Goal: Navigation & Orientation: Find specific page/section

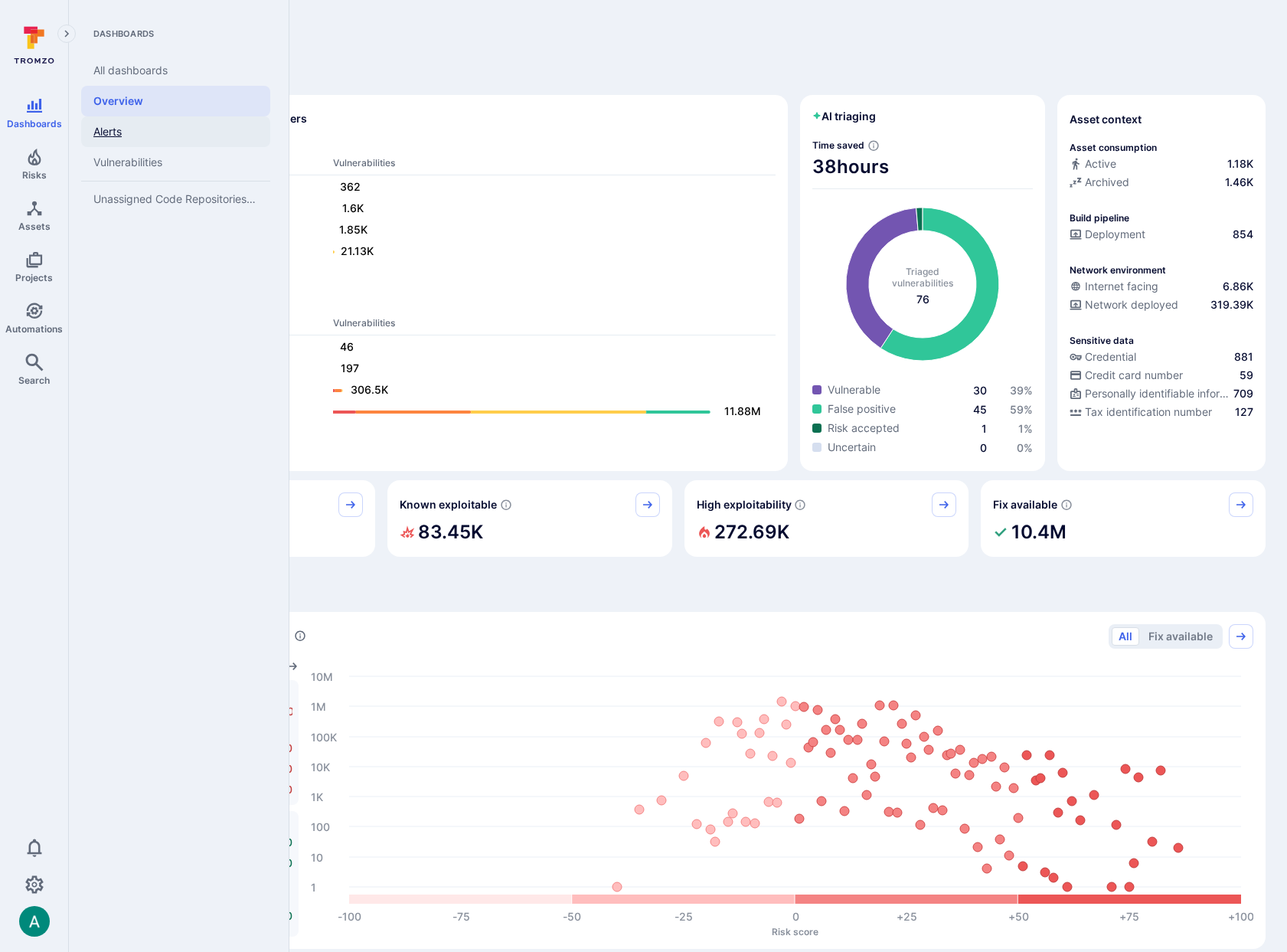
click at [121, 130] on link "Alerts" at bounding box center [176, 132] width 189 height 30
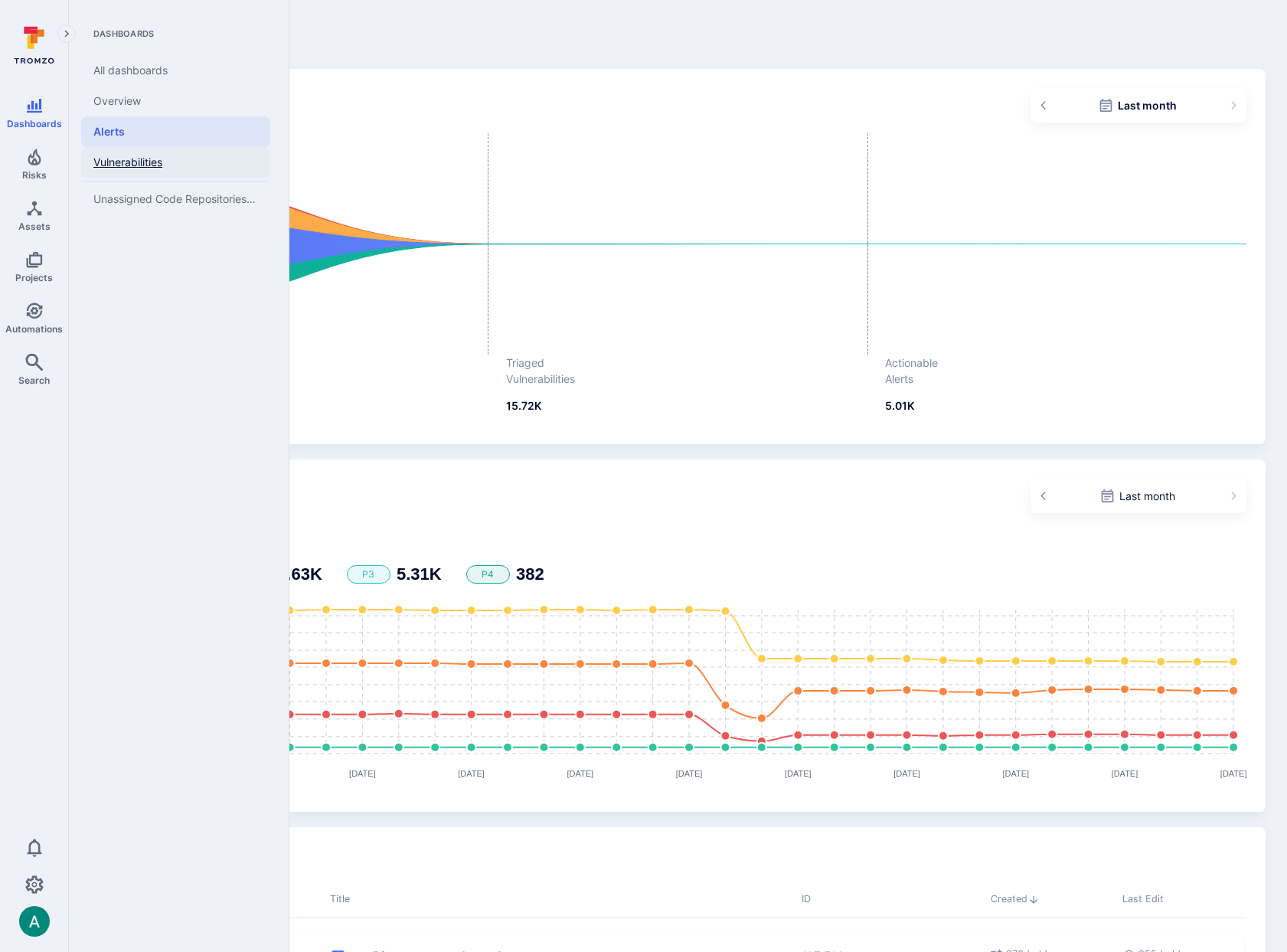
click at [116, 154] on link "Vulnerabilities" at bounding box center [176, 162] width 189 height 30
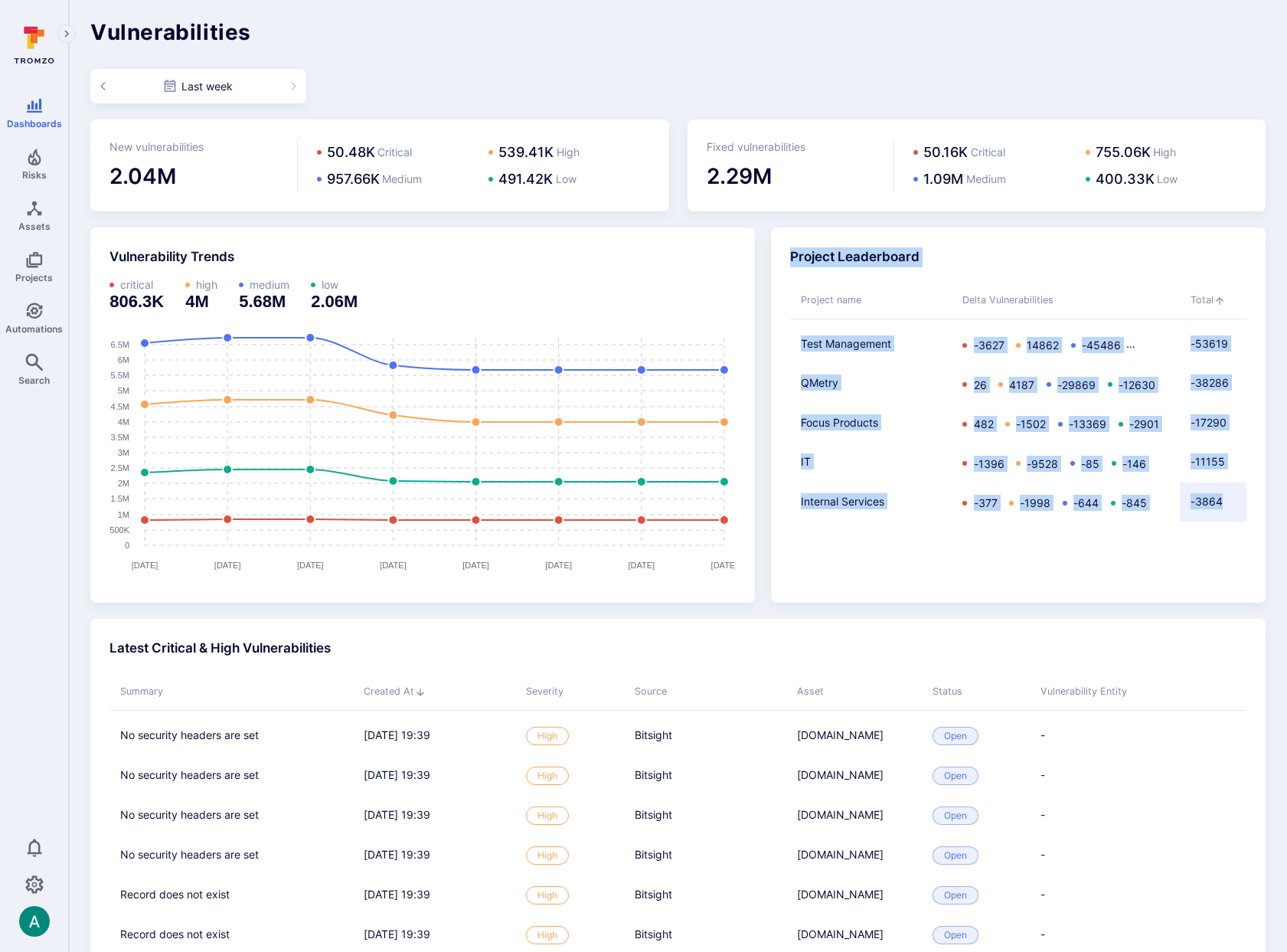
drag, startPoint x: 782, startPoint y: 234, endPoint x: 1230, endPoint y: 517, distance: 529.9
click at [1230, 517] on div "Project Leaderboard Project name Delta Vulnerabilities Total Test Management -3…" at bounding box center [1019, 415] width 495 height 376
click at [794, 249] on div "Project Leaderboard" at bounding box center [1018, 257] width 456 height 20
drag, startPoint x: 787, startPoint y: 252, endPoint x: 1214, endPoint y: 548, distance: 519.6
click at [1214, 548] on div "Project Leaderboard Project name Delta Vulnerabilities Total Test Management -3…" at bounding box center [1019, 415] width 495 height 376
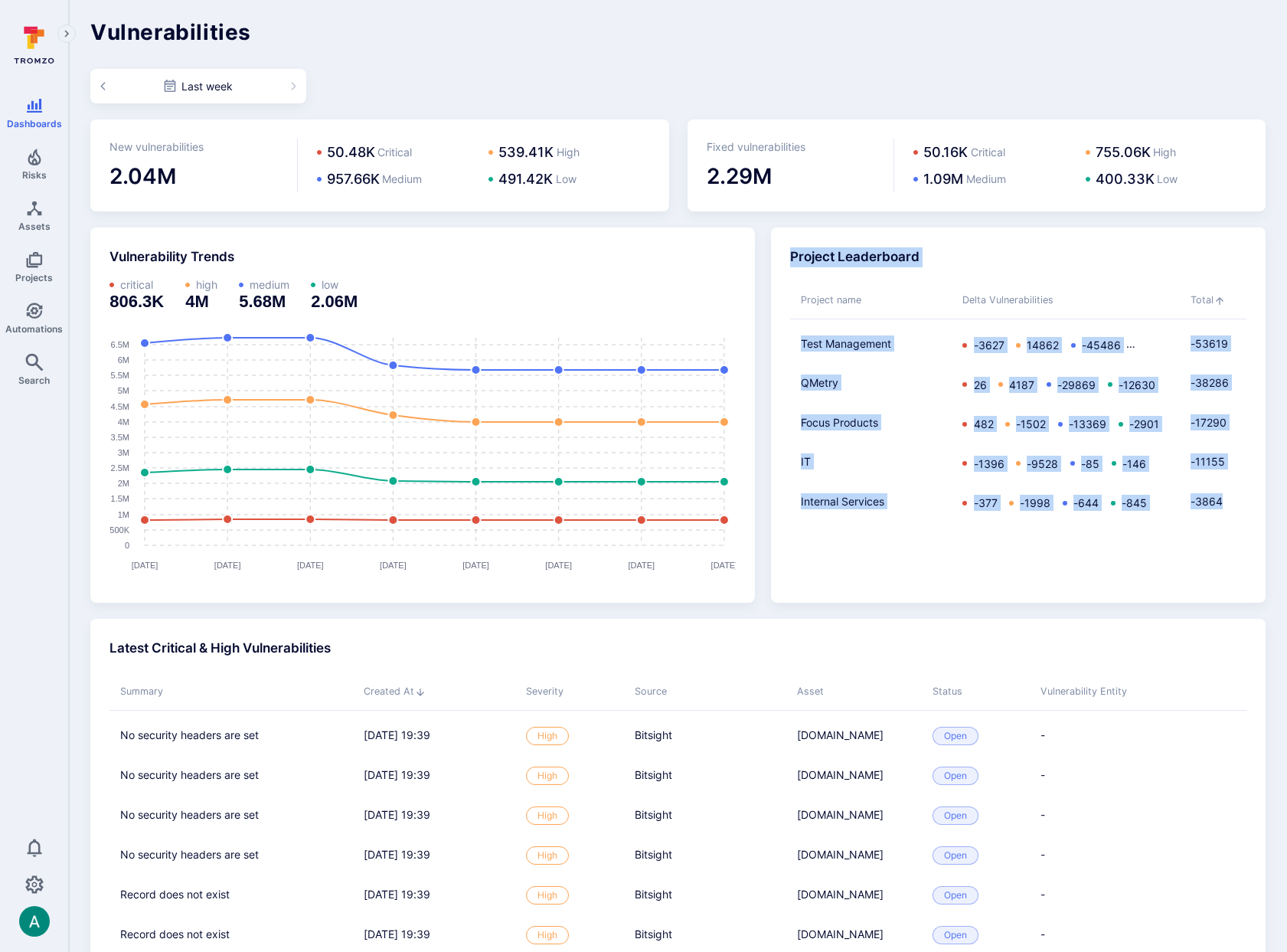
drag, startPoint x: 974, startPoint y: 296, endPoint x: 960, endPoint y: 272, distance: 27.8
click at [972, 291] on span "Delta Vulnerabilities" at bounding box center [1066, 300] width 228 height 36
click at [788, 232] on div "Project Leaderboard Project name Delta Vulnerabilities Total Test Management -3…" at bounding box center [1019, 415] width 495 height 376
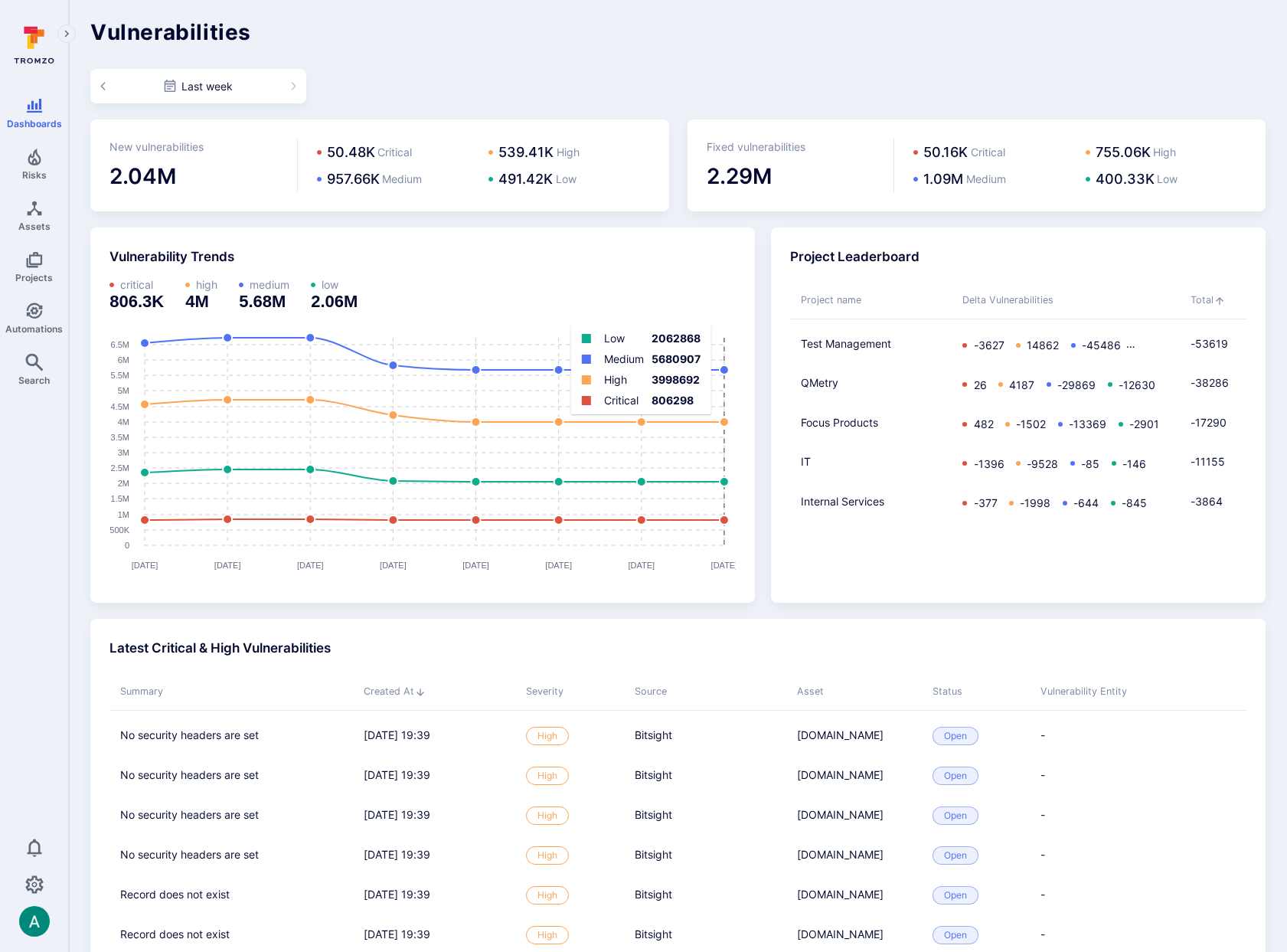
click at [723, 369] on rect "vulnerability trends" at bounding box center [703, 441] width 41 height 208
click at [830, 340] on link "Test Management" at bounding box center [871, 343] width 140 height 16
drag, startPoint x: 788, startPoint y: 255, endPoint x: 912, endPoint y: 258, distance: 124.0
click at [912, 258] on div "Project Leaderboard Project name Delta Vulnerabilities Total Test Management -3…" at bounding box center [1019, 415] width 495 height 376
click at [881, 261] on div "Project Leaderboard" at bounding box center [1018, 257] width 456 height 20
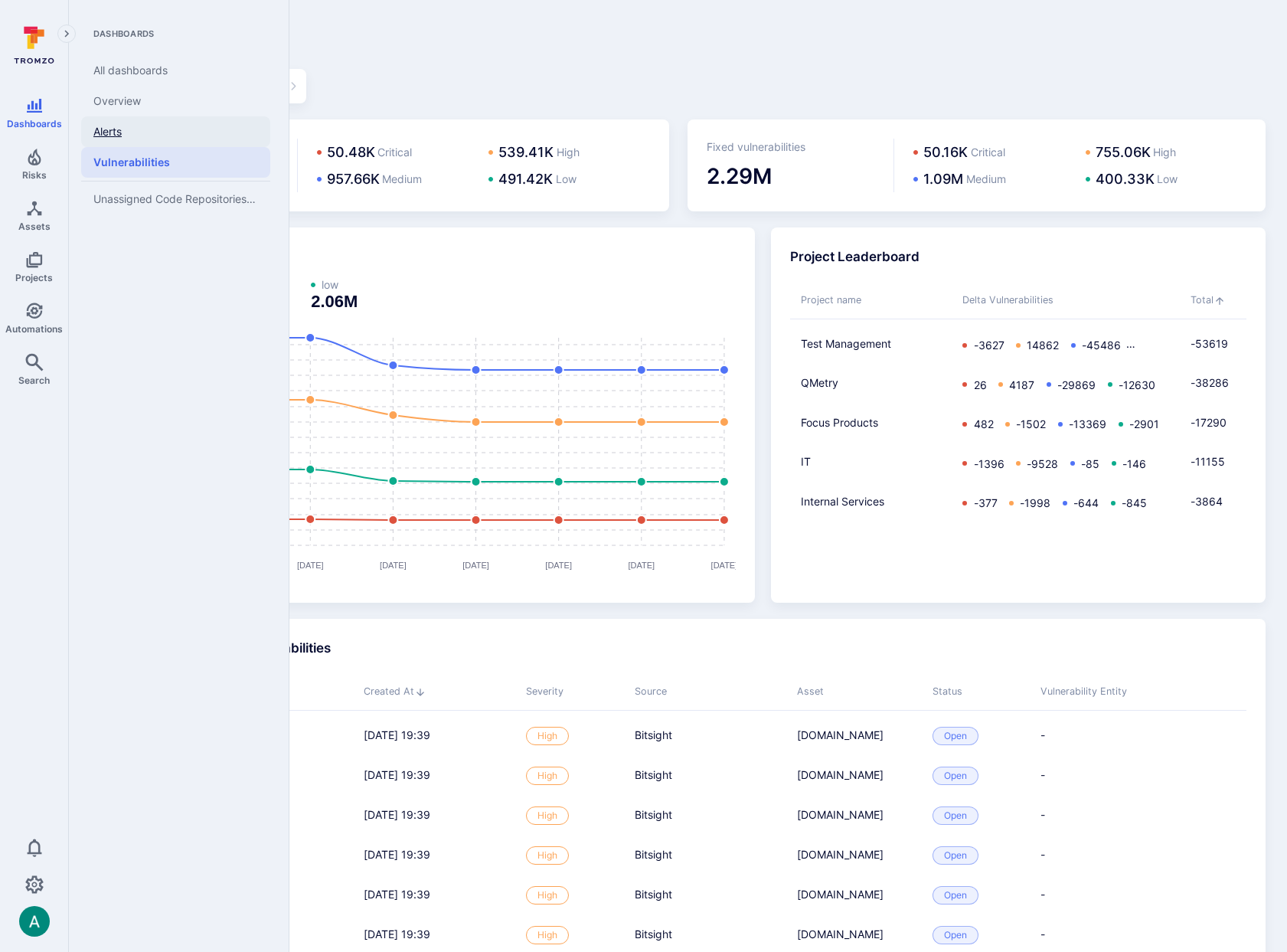
click at [100, 130] on link "Alerts" at bounding box center [176, 132] width 189 height 30
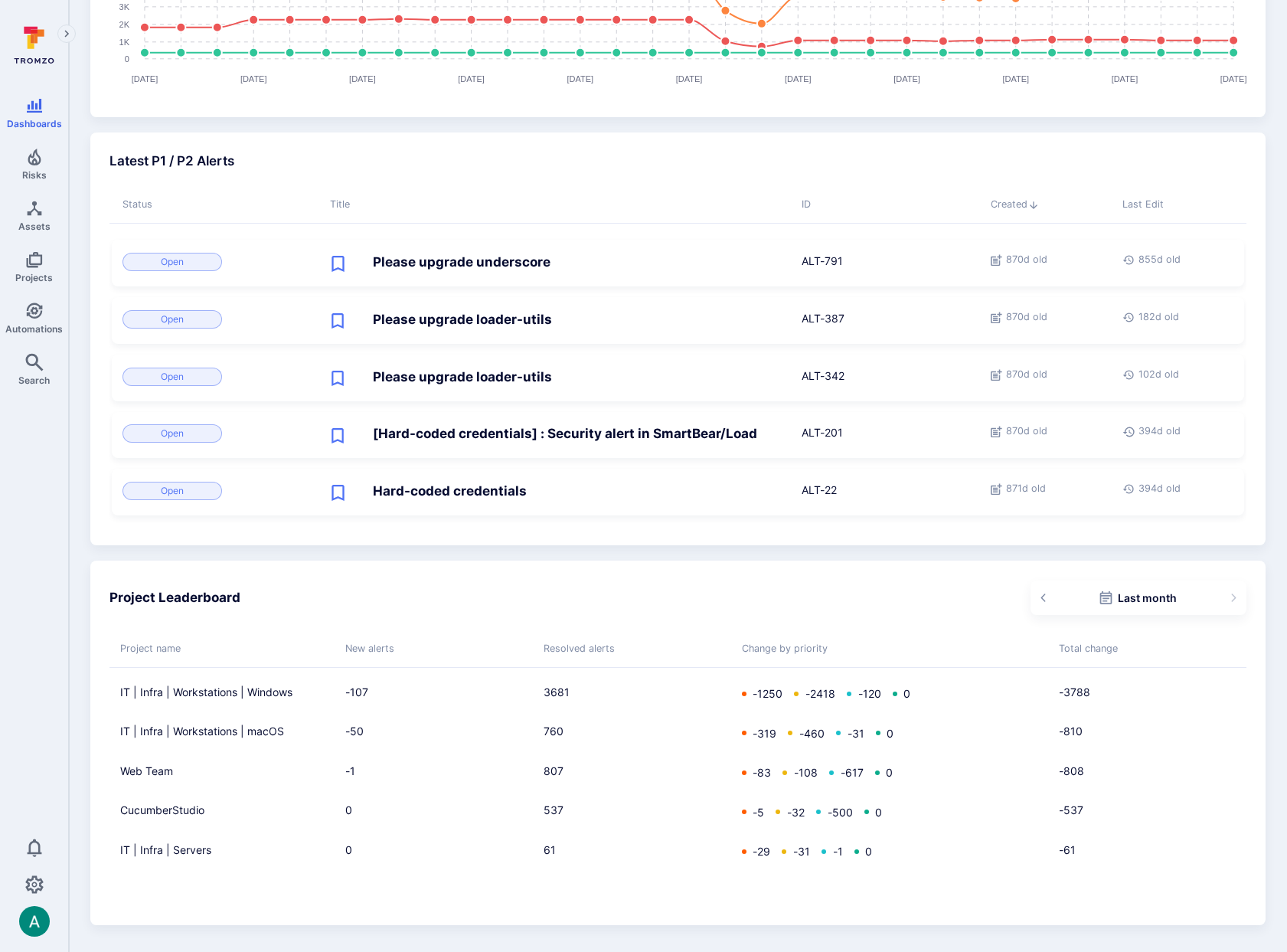
scroll to position [705, 0]
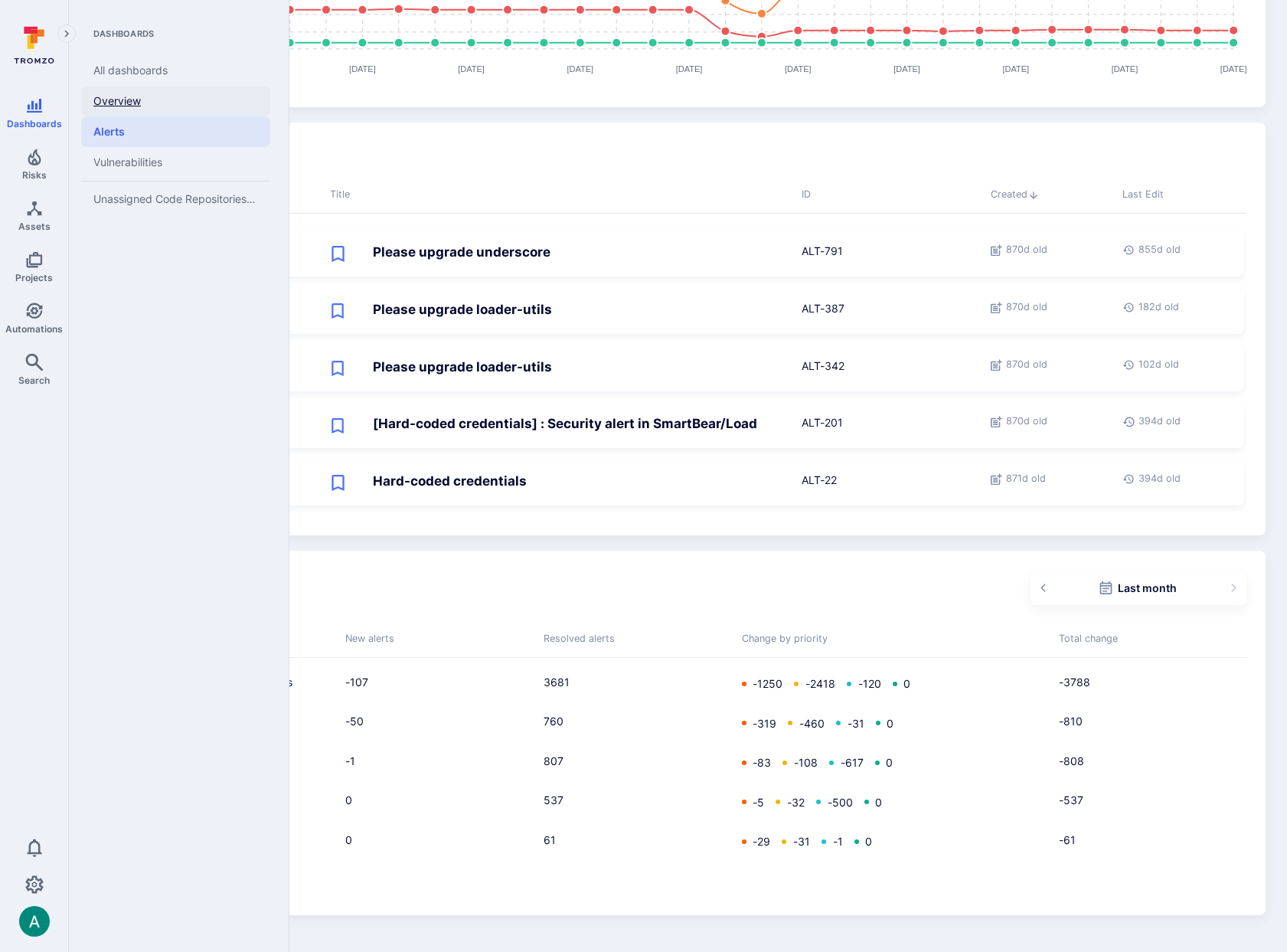
click at [128, 96] on link "Overview" at bounding box center [176, 101] width 189 height 30
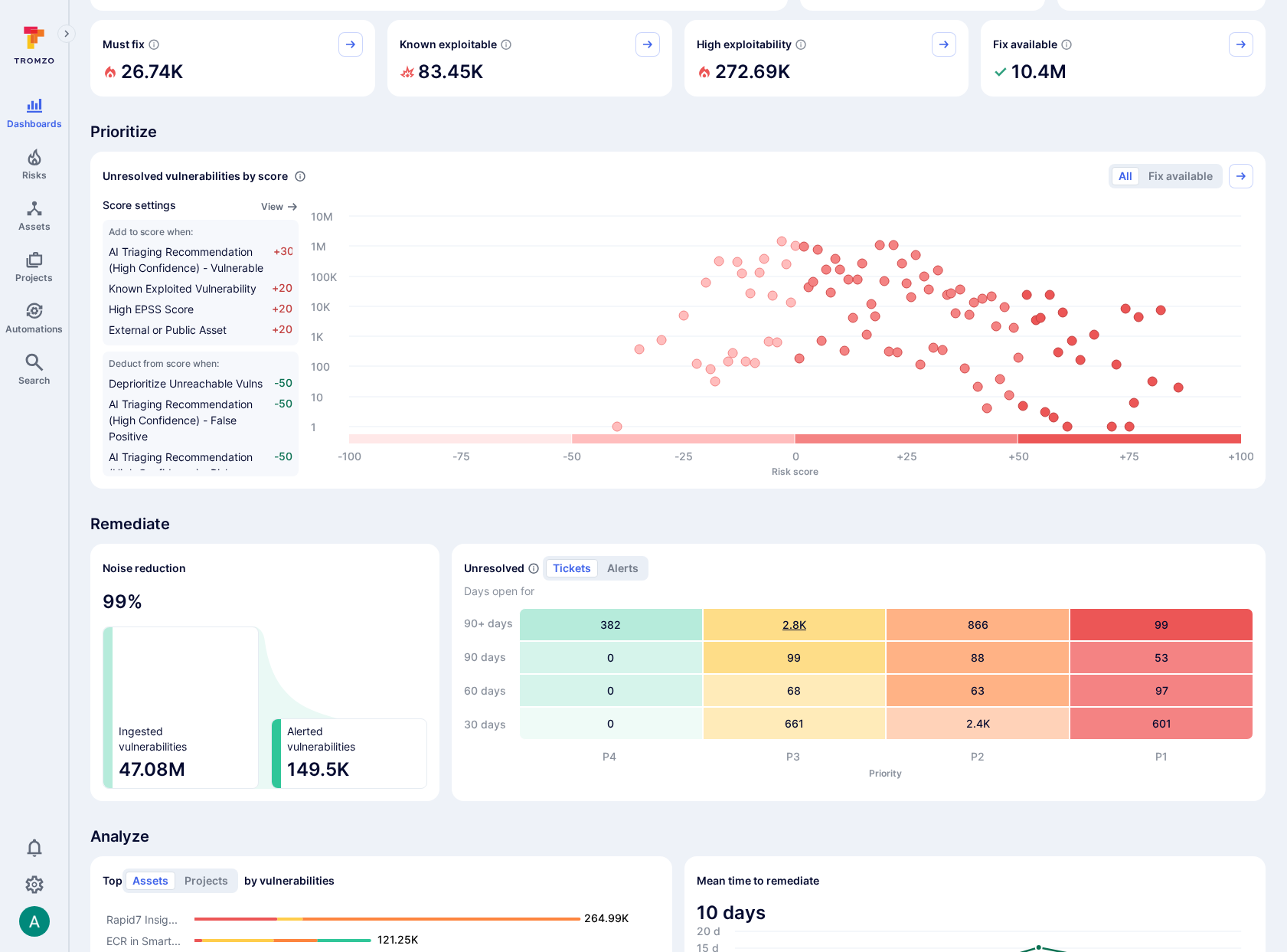
scroll to position [754, 0]
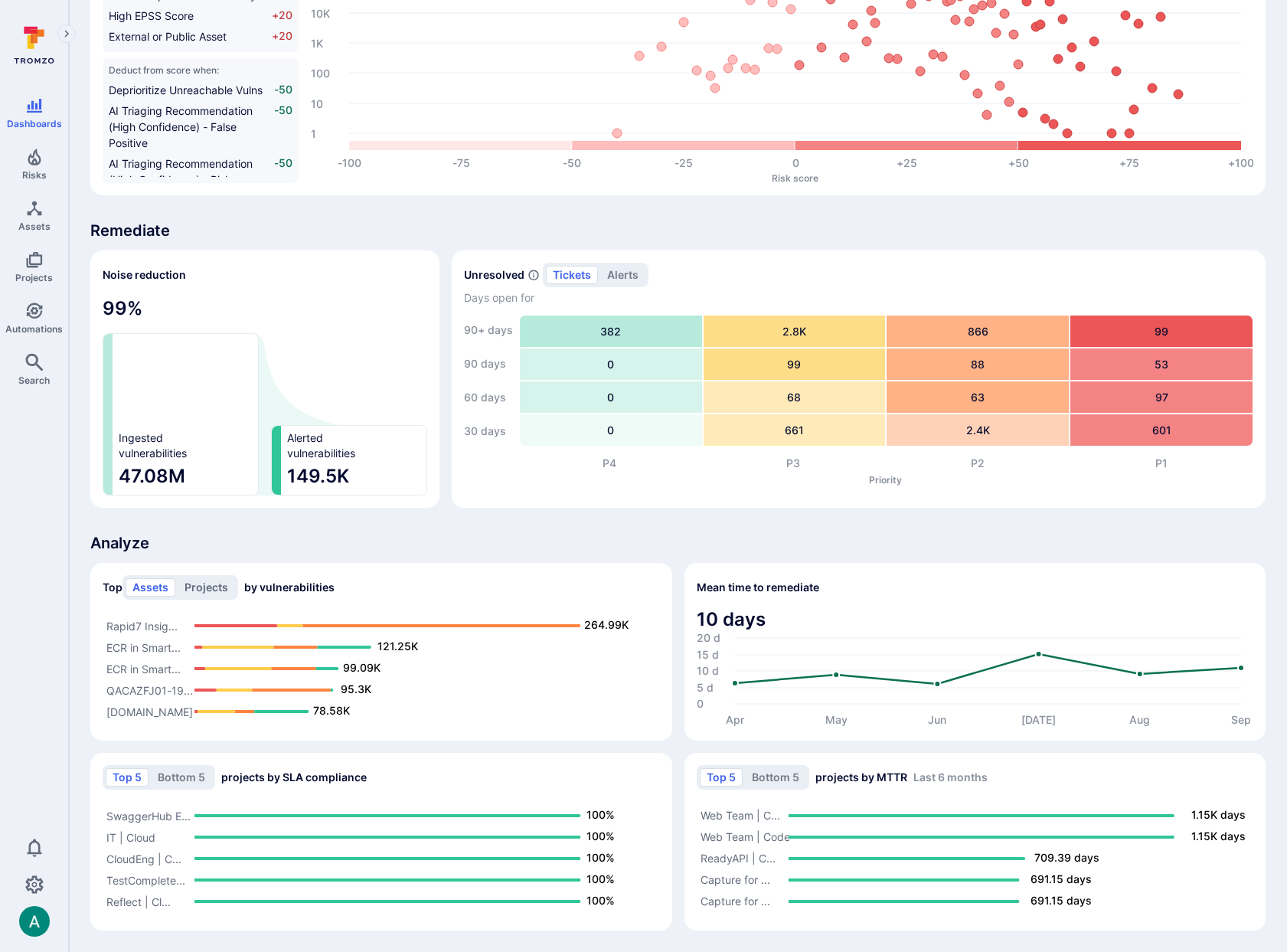
click at [200, 584] on button "Projects" at bounding box center [207, 587] width 57 height 19
